Goal: Find specific page/section: Find specific page/section

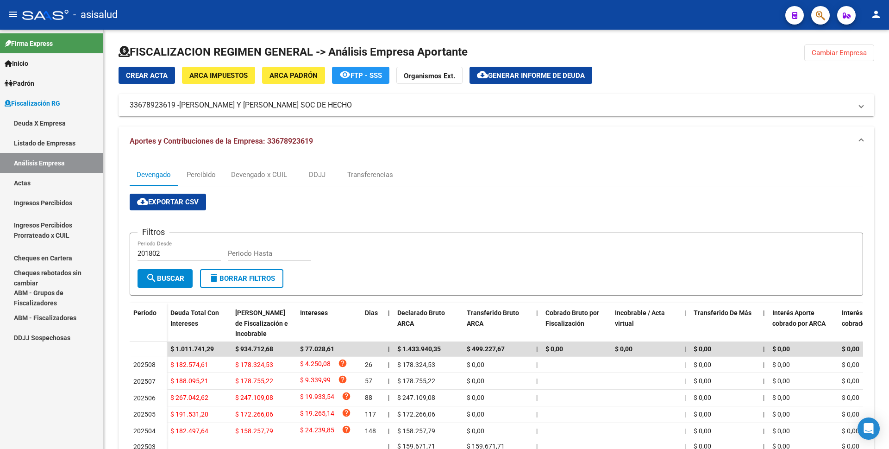
click at [59, 176] on link "Actas" at bounding box center [51, 183] width 103 height 20
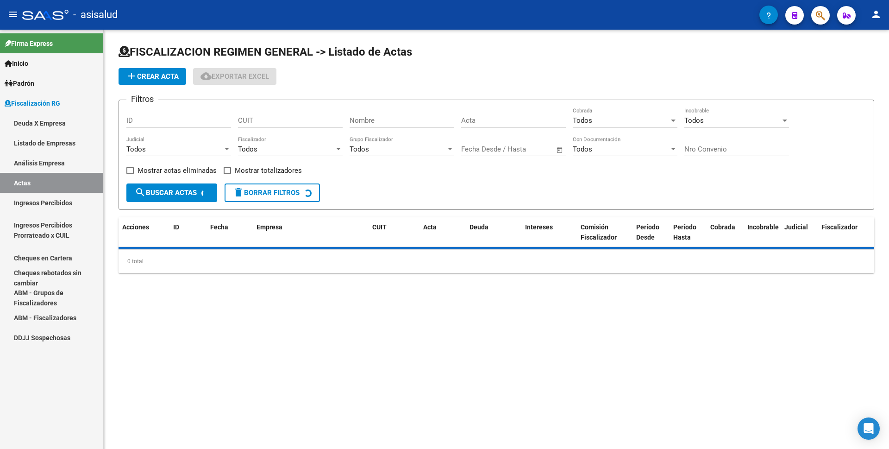
click at [69, 164] on link "Análisis Empresa" at bounding box center [51, 163] width 103 height 20
